Goal: Find specific page/section

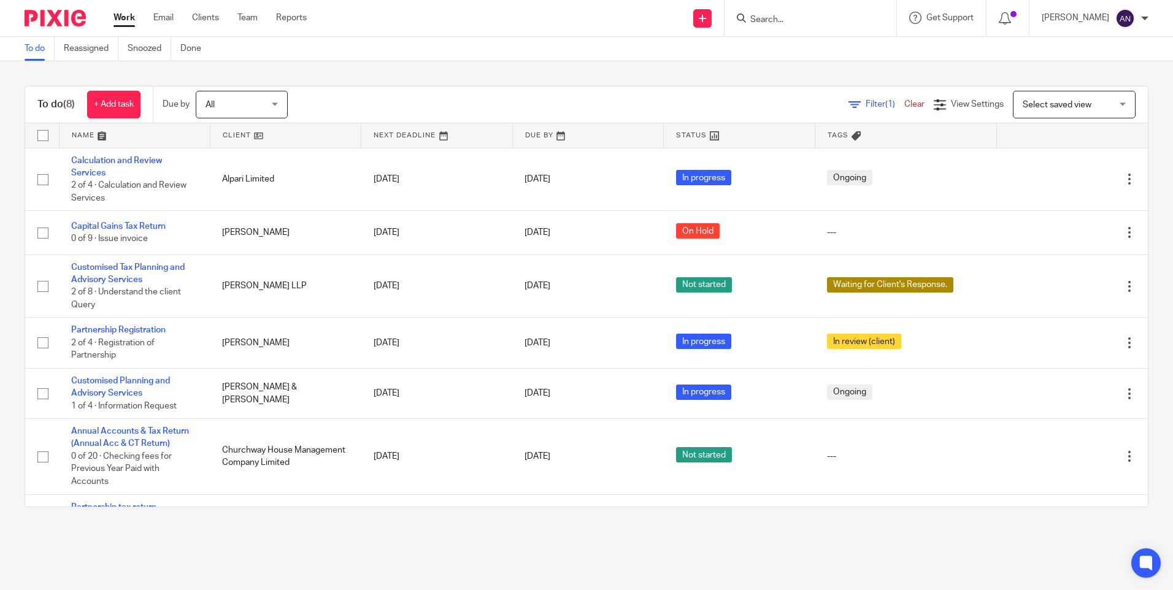
click at [776, 24] on input "Search" at bounding box center [804, 20] width 110 height 11
type input "rekha"
click at [811, 58] on link at bounding box center [844, 53] width 197 height 28
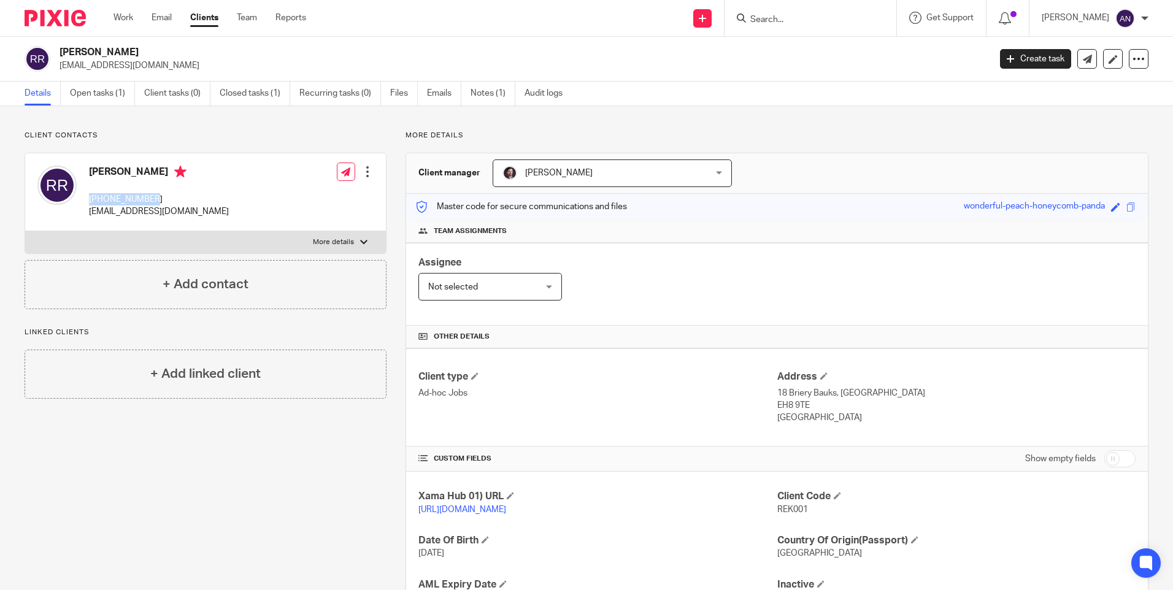
drag, startPoint x: 91, startPoint y: 199, endPoint x: 152, endPoint y: 199, distance: 61.3
click at [152, 199] on p "[PHONE_NUMBER]" at bounding box center [159, 199] width 140 height 12
copy p "[PHONE_NUMBER]"
drag, startPoint x: 152, startPoint y: 199, endPoint x: 212, endPoint y: 194, distance: 59.7
click at [212, 194] on div "Rekha Rungoo +447484928172 info@rungooproperties.com Edit contact Create client…" at bounding box center [205, 192] width 361 height 78
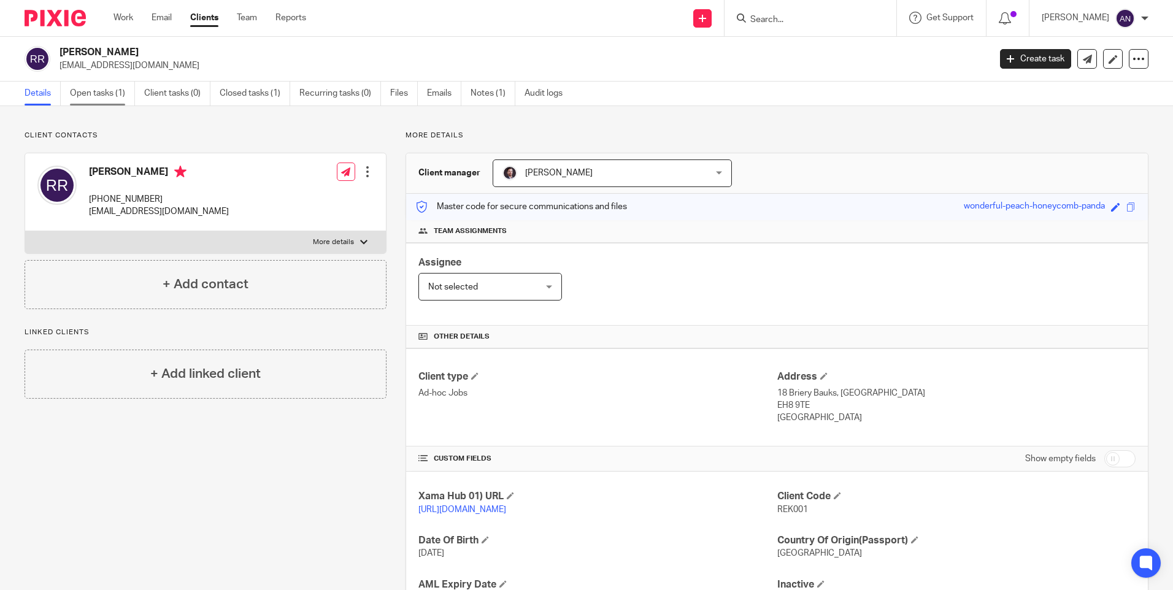
click at [108, 102] on link "Open tasks (1)" at bounding box center [102, 94] width 65 height 24
